Goal: Check status: Check status

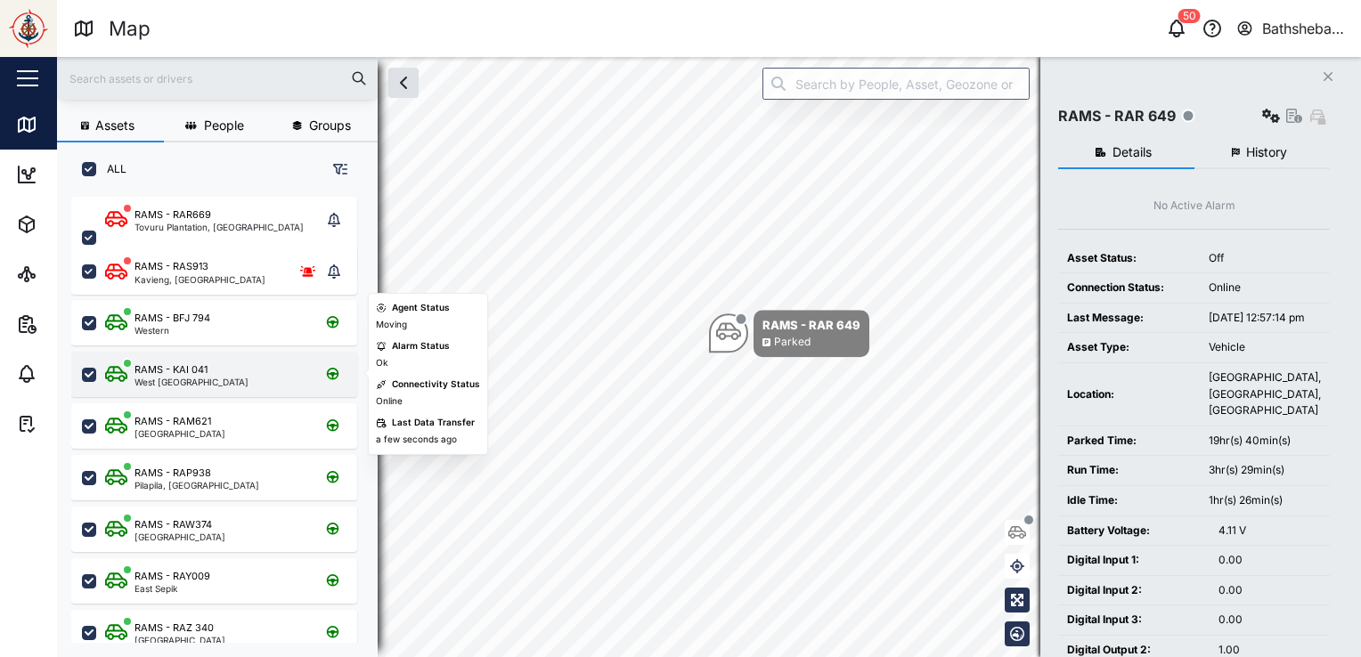
click at [220, 378] on div "RAMS - KAI 041 [GEOGRAPHIC_DATA]" at bounding box center [225, 375] width 241 height 24
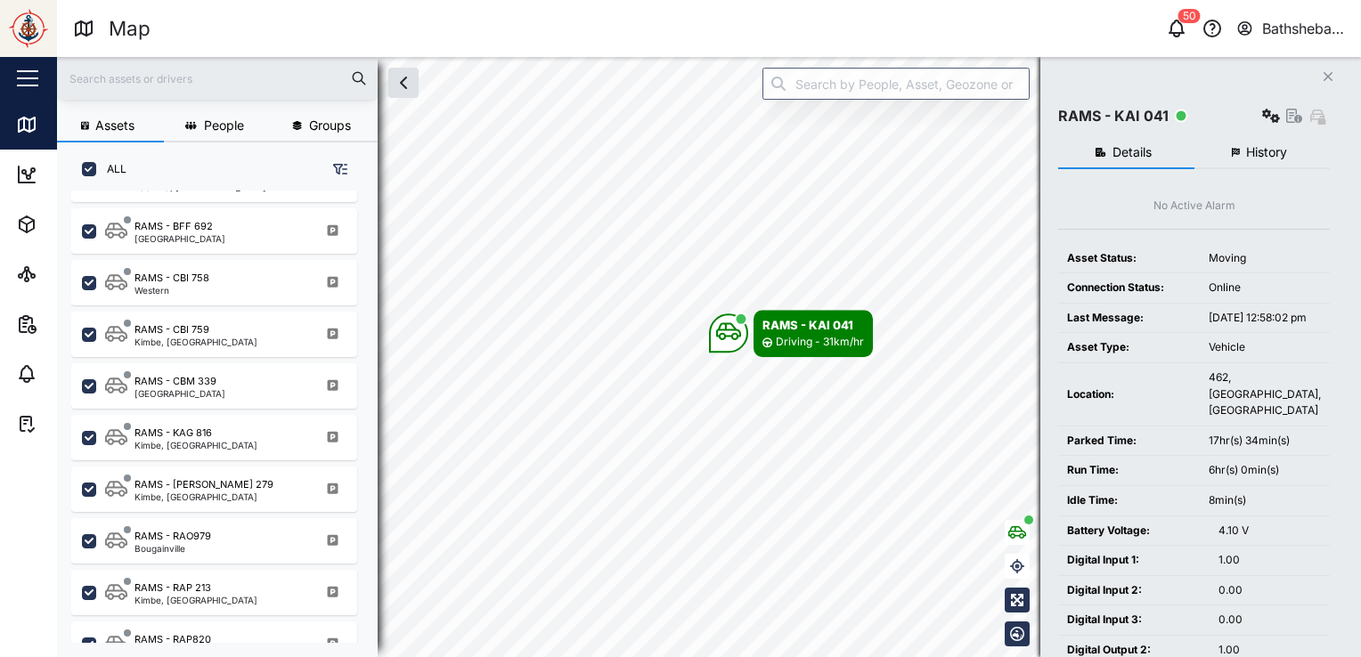
scroll to position [623, 0]
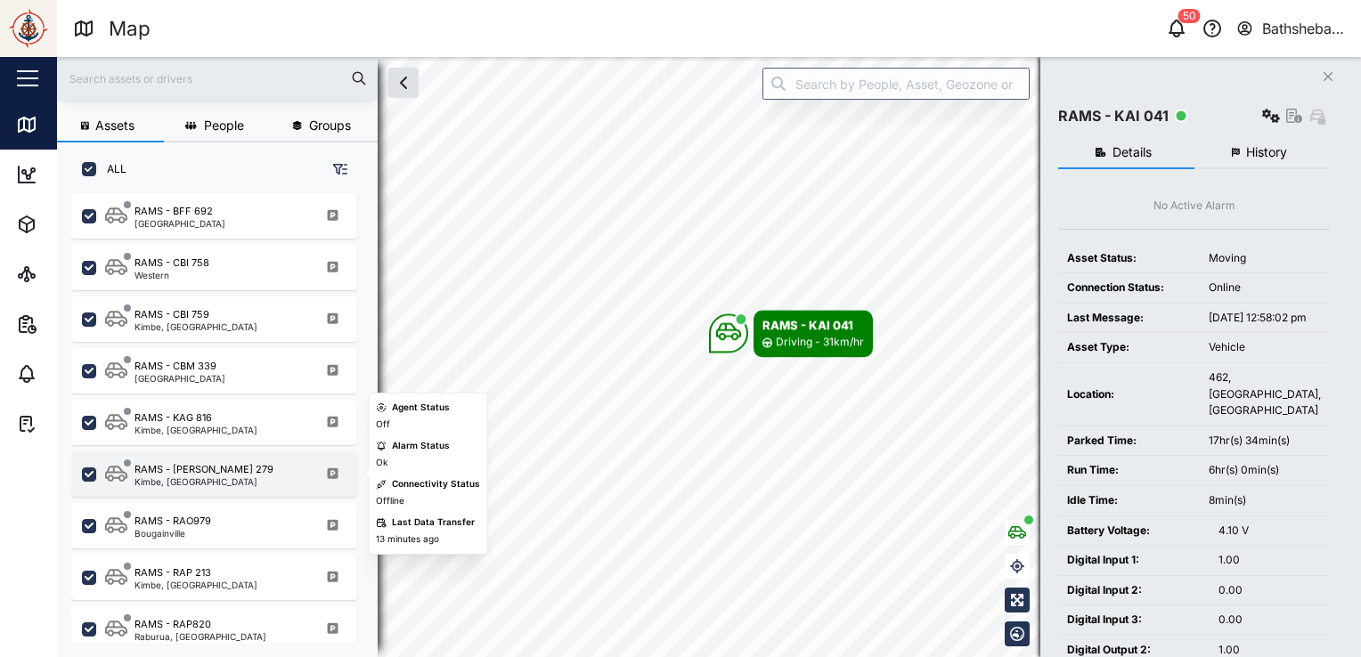
click at [233, 479] on div "Kimbe, [GEOGRAPHIC_DATA]" at bounding box center [203, 481] width 139 height 9
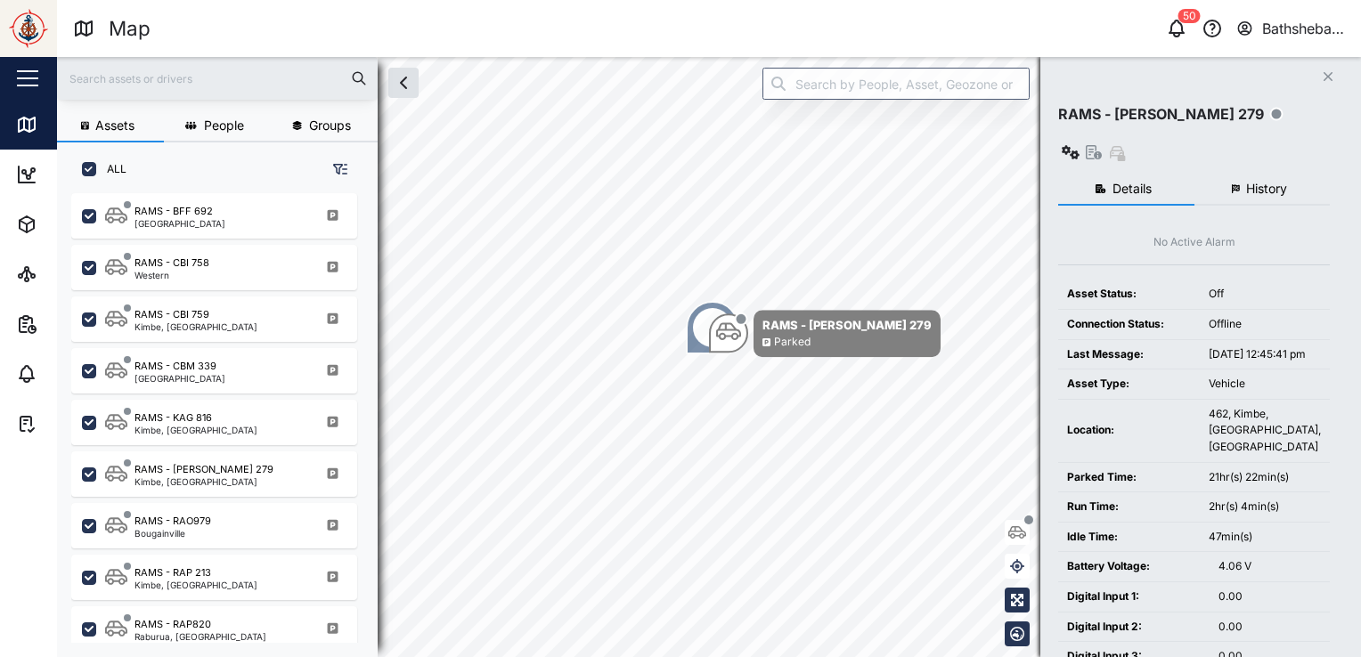
click at [1275, 183] on span "History" at bounding box center [1266, 189] width 41 height 12
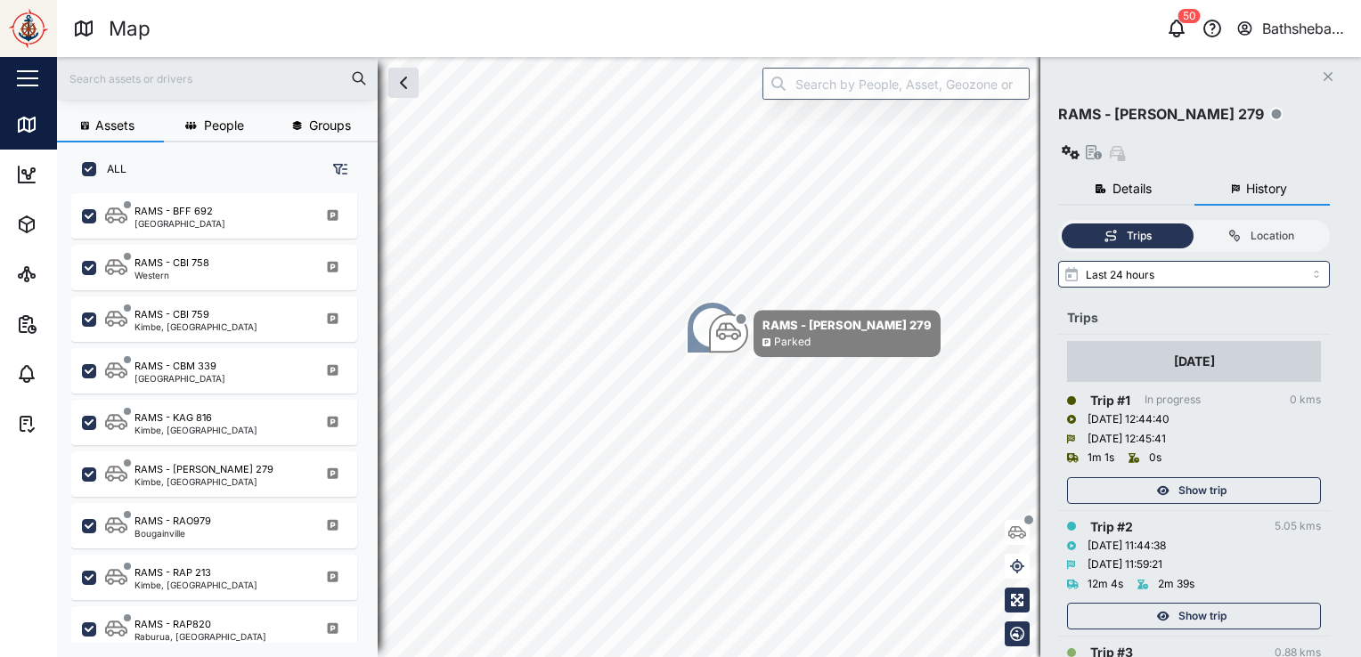
click at [1211, 478] on span "Show trip" at bounding box center [1202, 490] width 48 height 25
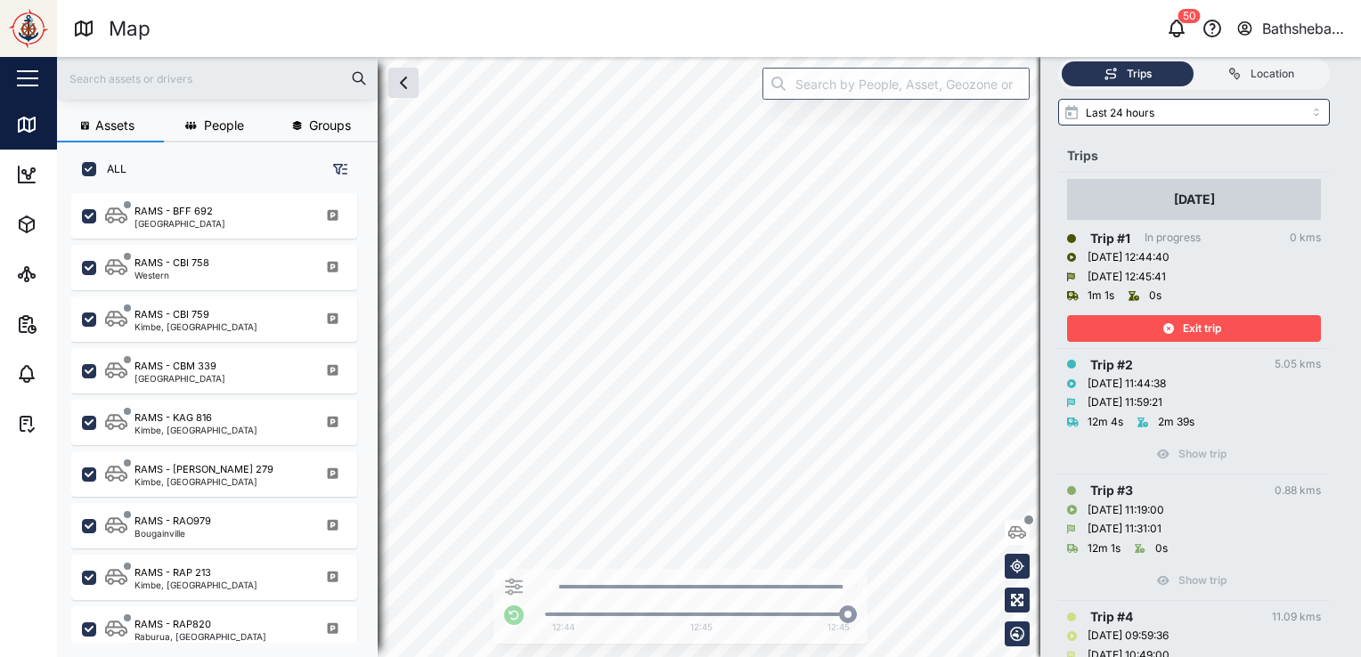
scroll to position [178, 0]
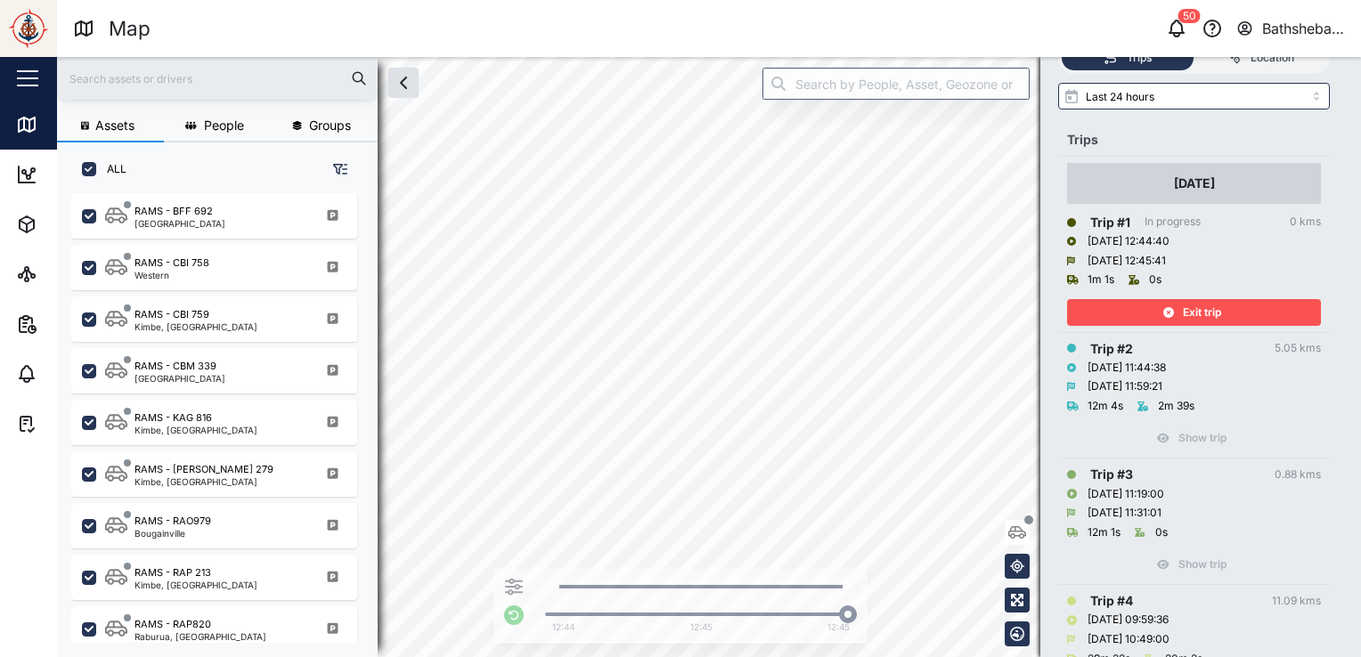
click at [1199, 300] on span "Exit trip" at bounding box center [1202, 312] width 38 height 25
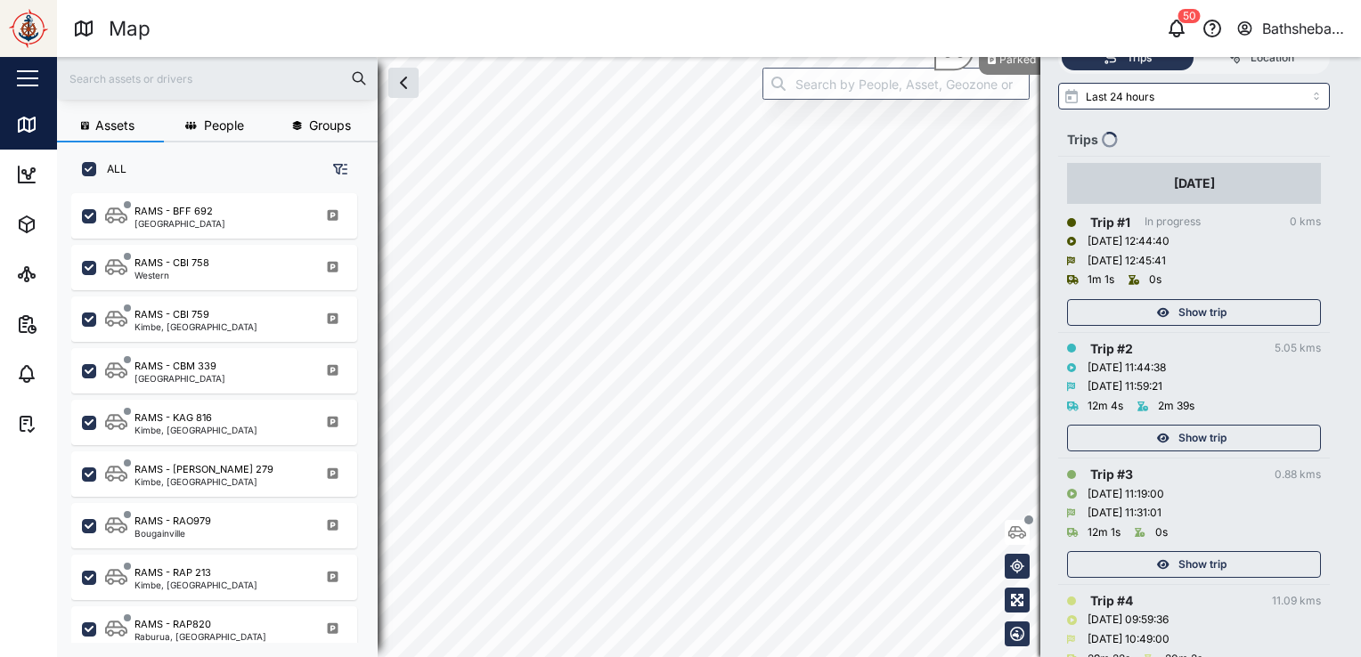
click at [1198, 426] on span "Show trip" at bounding box center [1202, 438] width 48 height 25
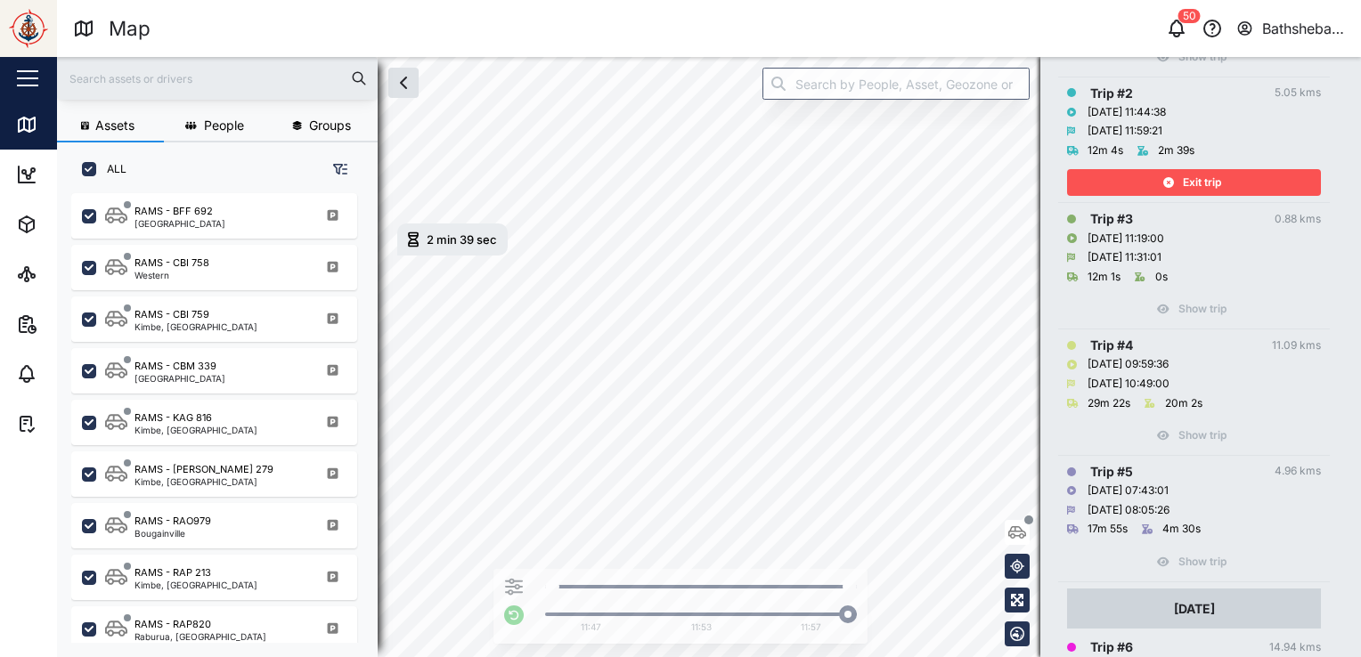
scroll to position [445, 0]
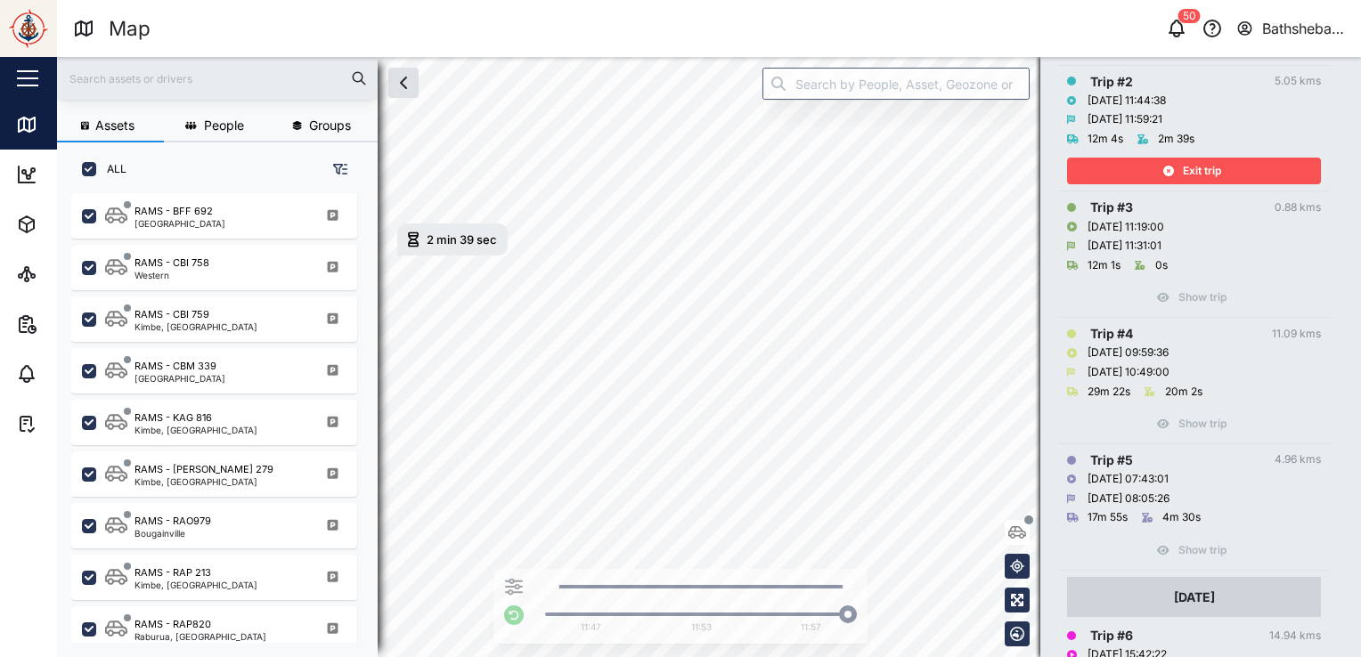
click at [1204, 159] on span "Exit trip" at bounding box center [1202, 171] width 38 height 25
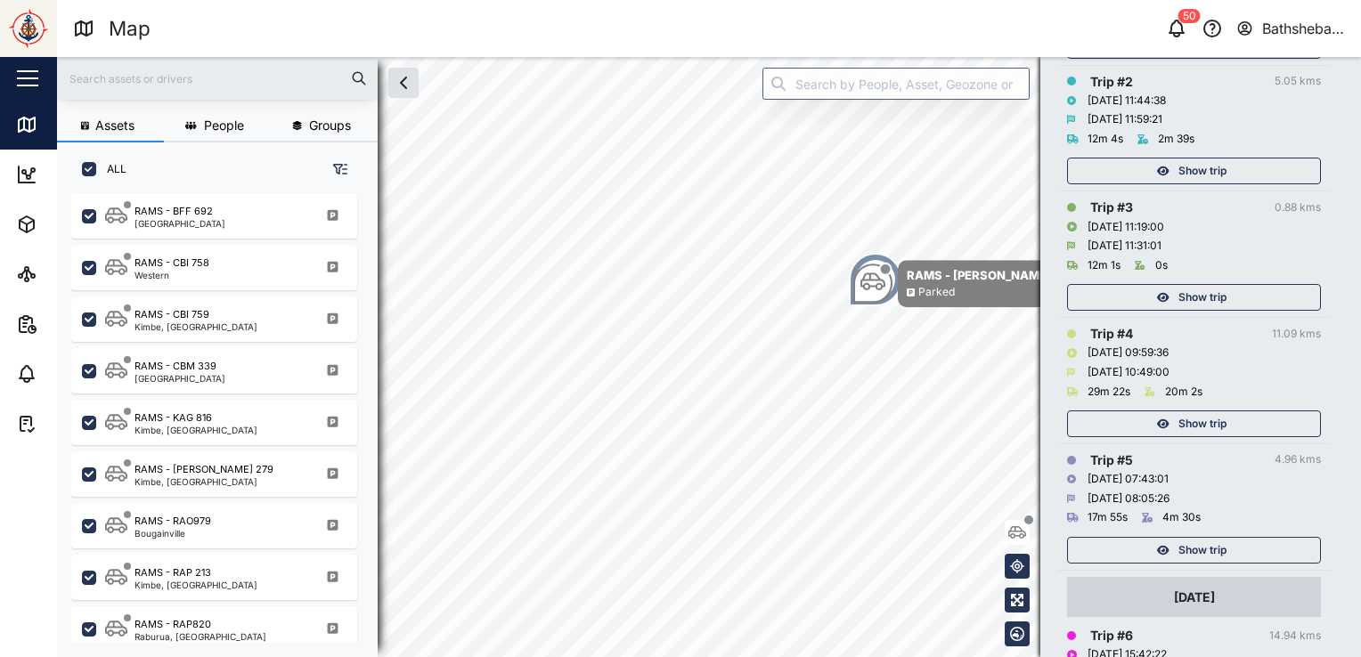
click at [1200, 285] on span "Show trip" at bounding box center [1202, 297] width 48 height 25
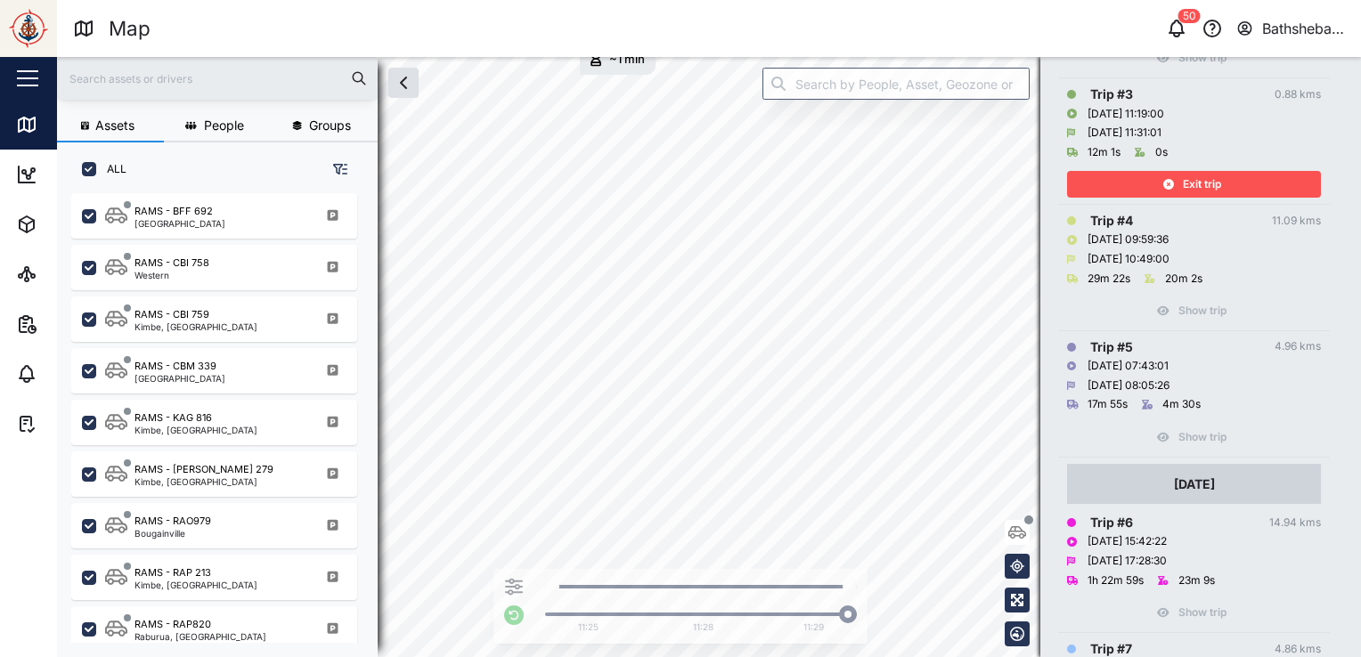
scroll to position [534, 0]
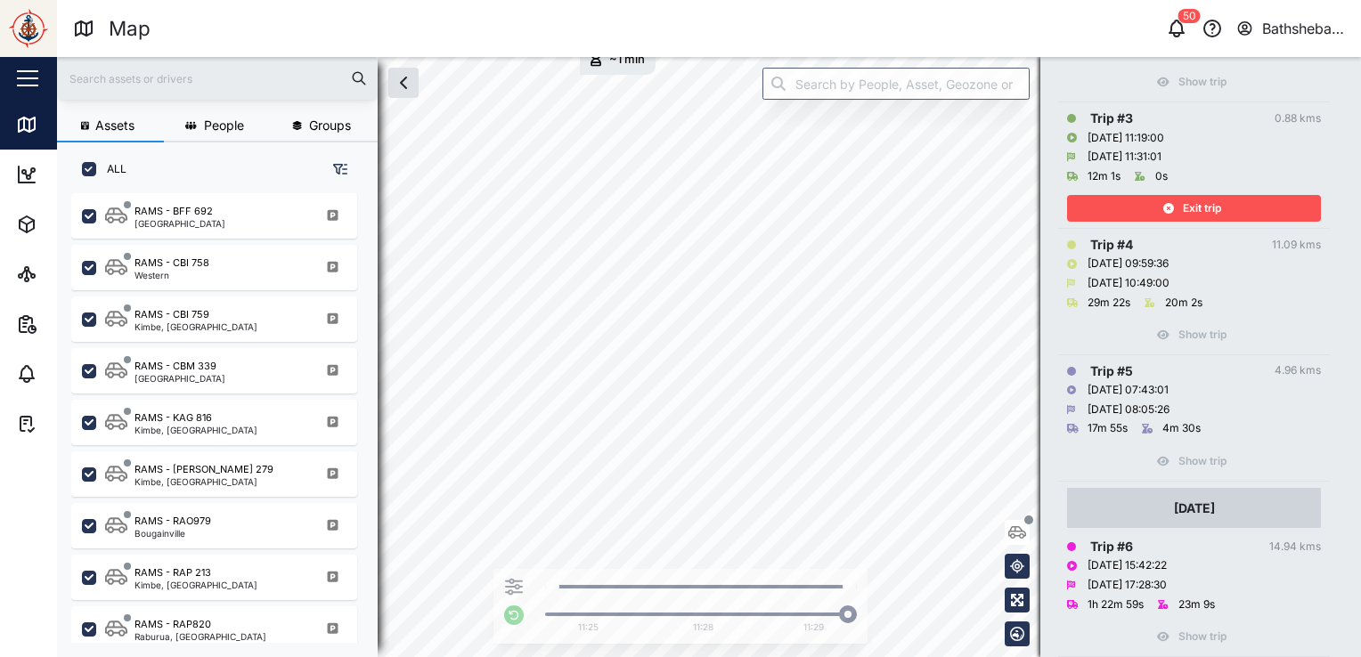
click at [1212, 196] on span "Exit trip" at bounding box center [1202, 208] width 38 height 25
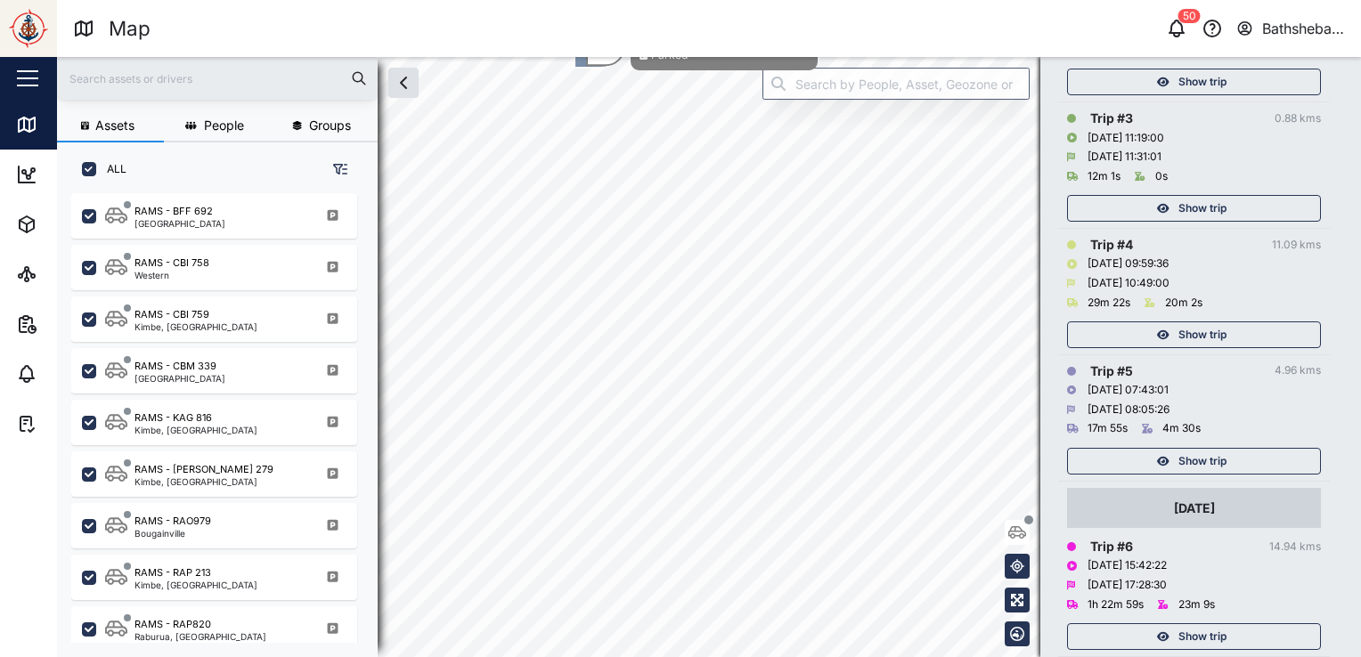
click at [1174, 322] on div "Show trip" at bounding box center [1192, 334] width 232 height 25
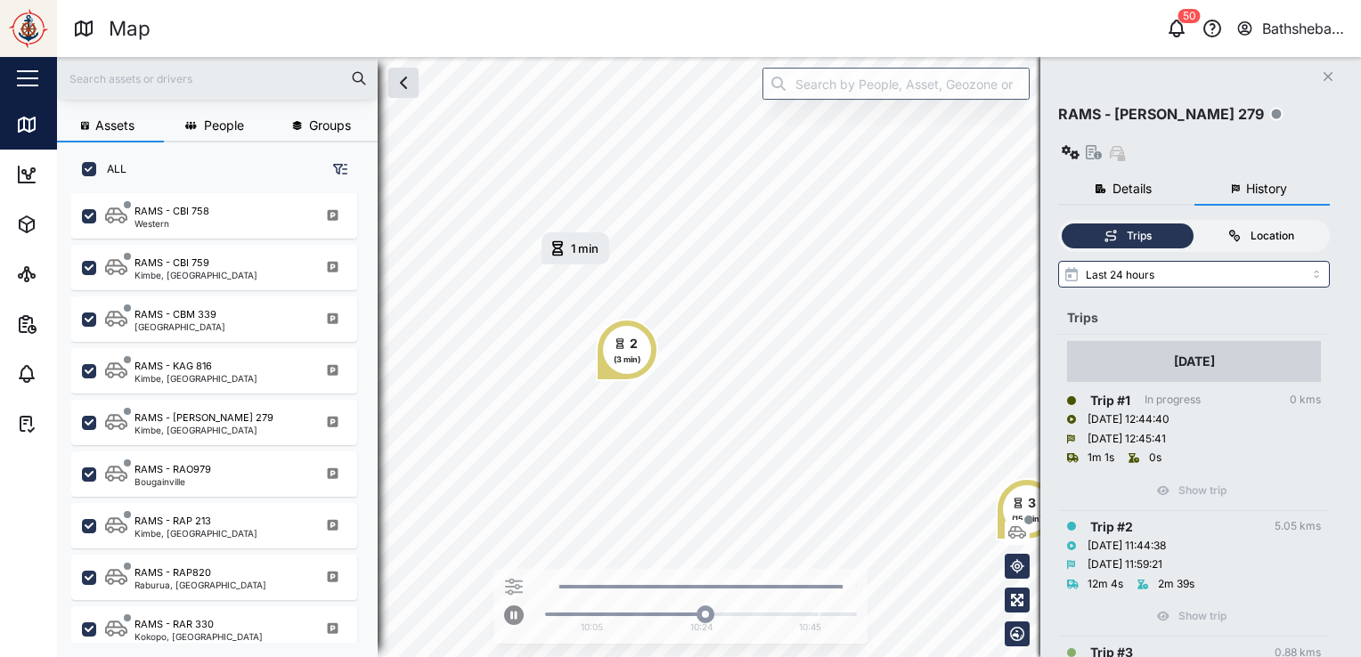
click at [1283, 228] on div "Location" at bounding box center [1273, 236] width 44 height 17
click at [1194, 224] on input "Location" at bounding box center [1194, 224] width 0 height 0
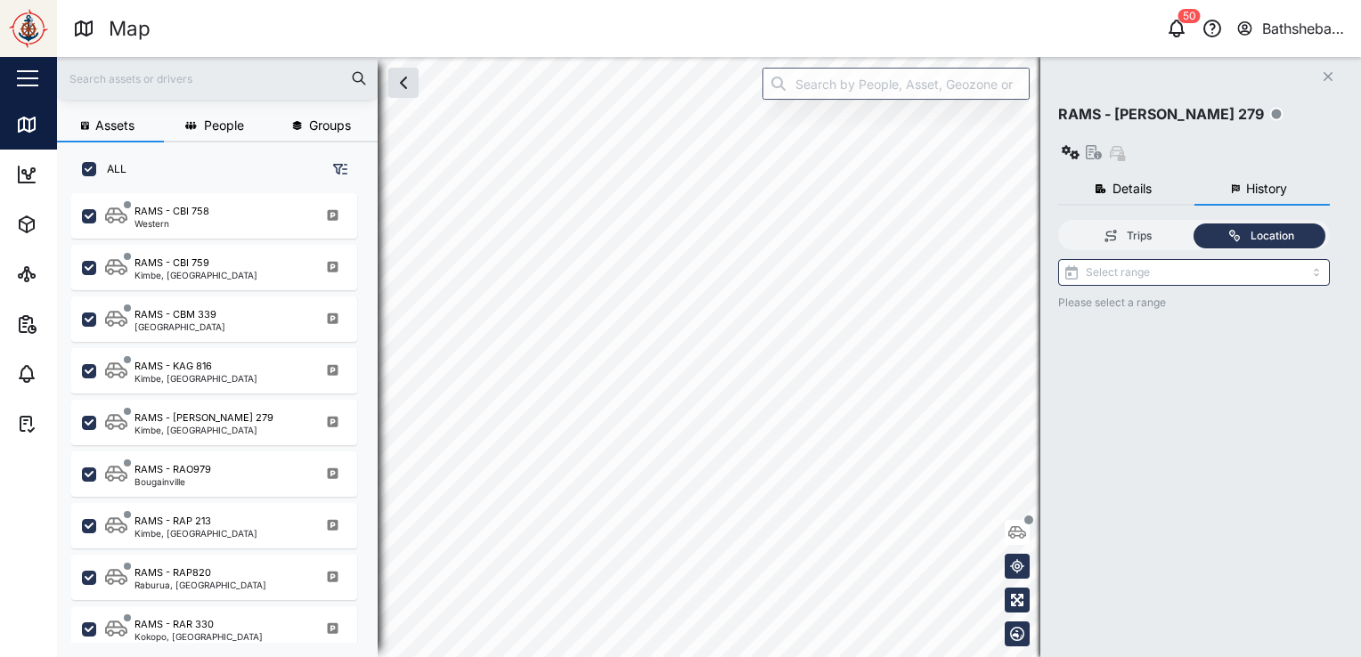
click at [1137, 183] on span "Details" at bounding box center [1131, 189] width 39 height 12
